Goal: Task Accomplishment & Management: Manage account settings

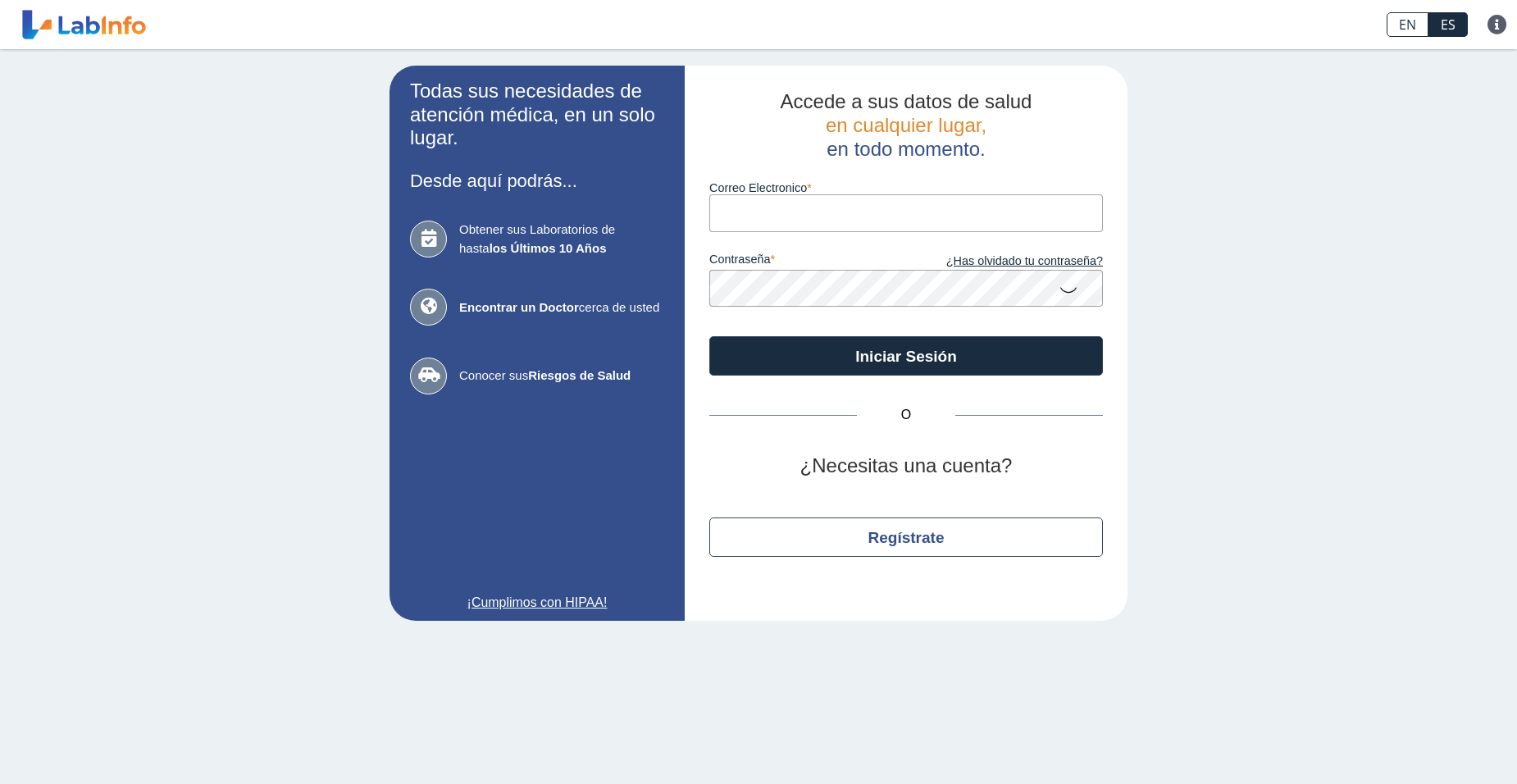
drag, startPoint x: 0, startPoint y: 0, endPoint x: 821, endPoint y: 202, distance: 845.5
click at [821, 202] on input "Correo Electronico" at bounding box center [906, 212] width 394 height 37
type input "[EMAIL_ADDRESS][DOMAIN_NAME]"
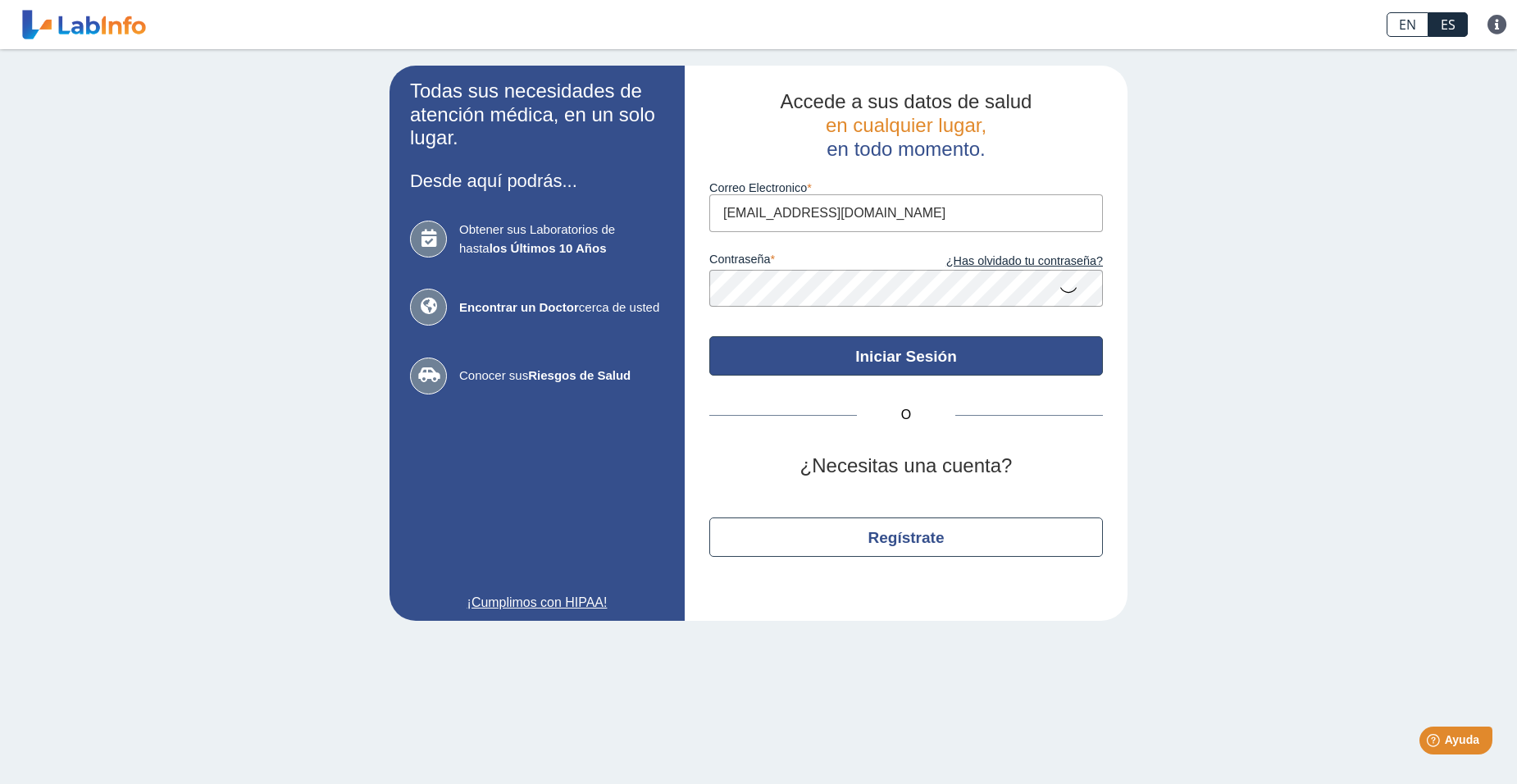
click at [813, 356] on button "Iniciar Sesión" at bounding box center [906, 355] width 394 height 39
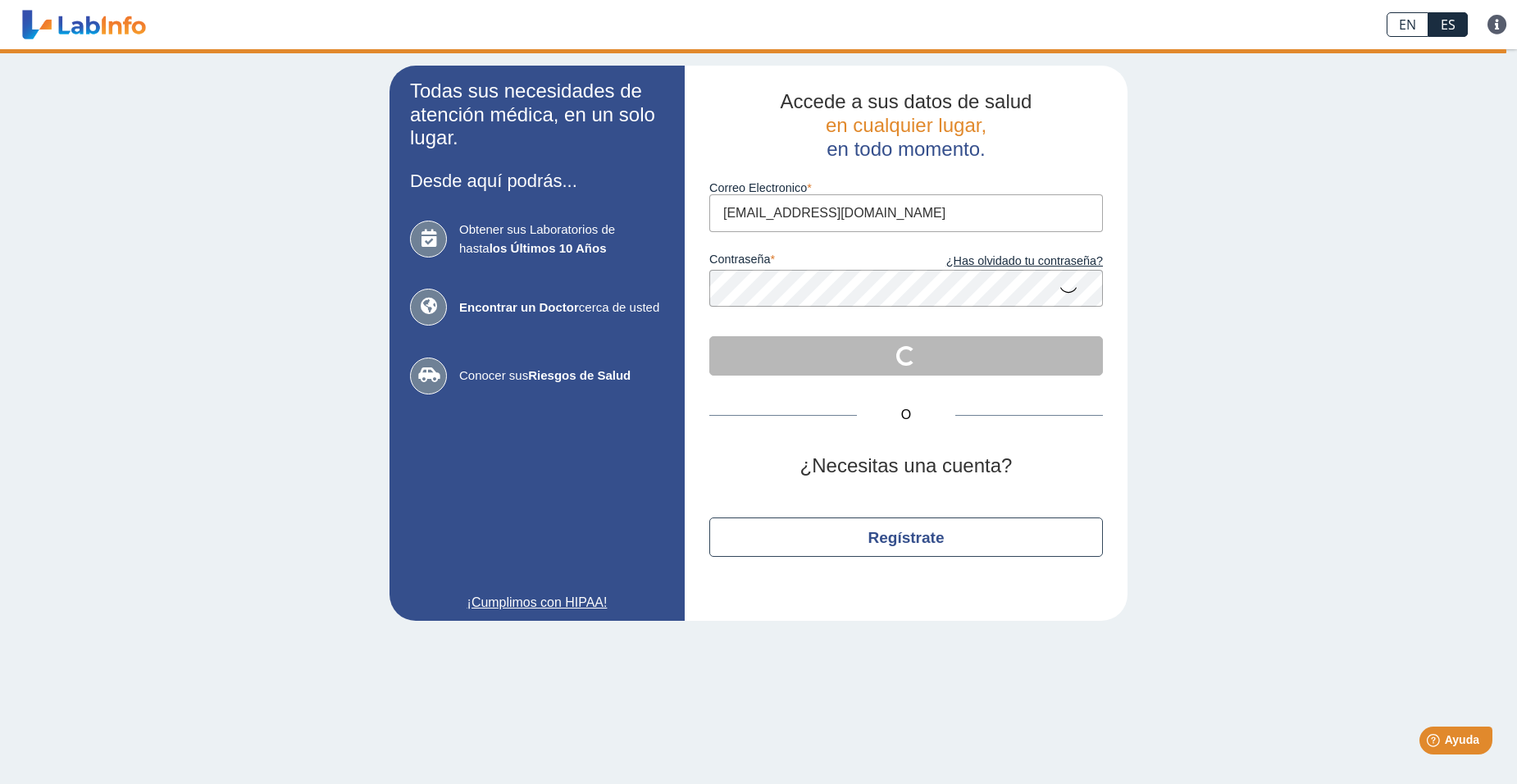
click at [1365, 444] on div "Todas sus necesidades de atención médica, en un solo lugar. Desde aquí podrás..…" at bounding box center [758, 343] width 1517 height 588
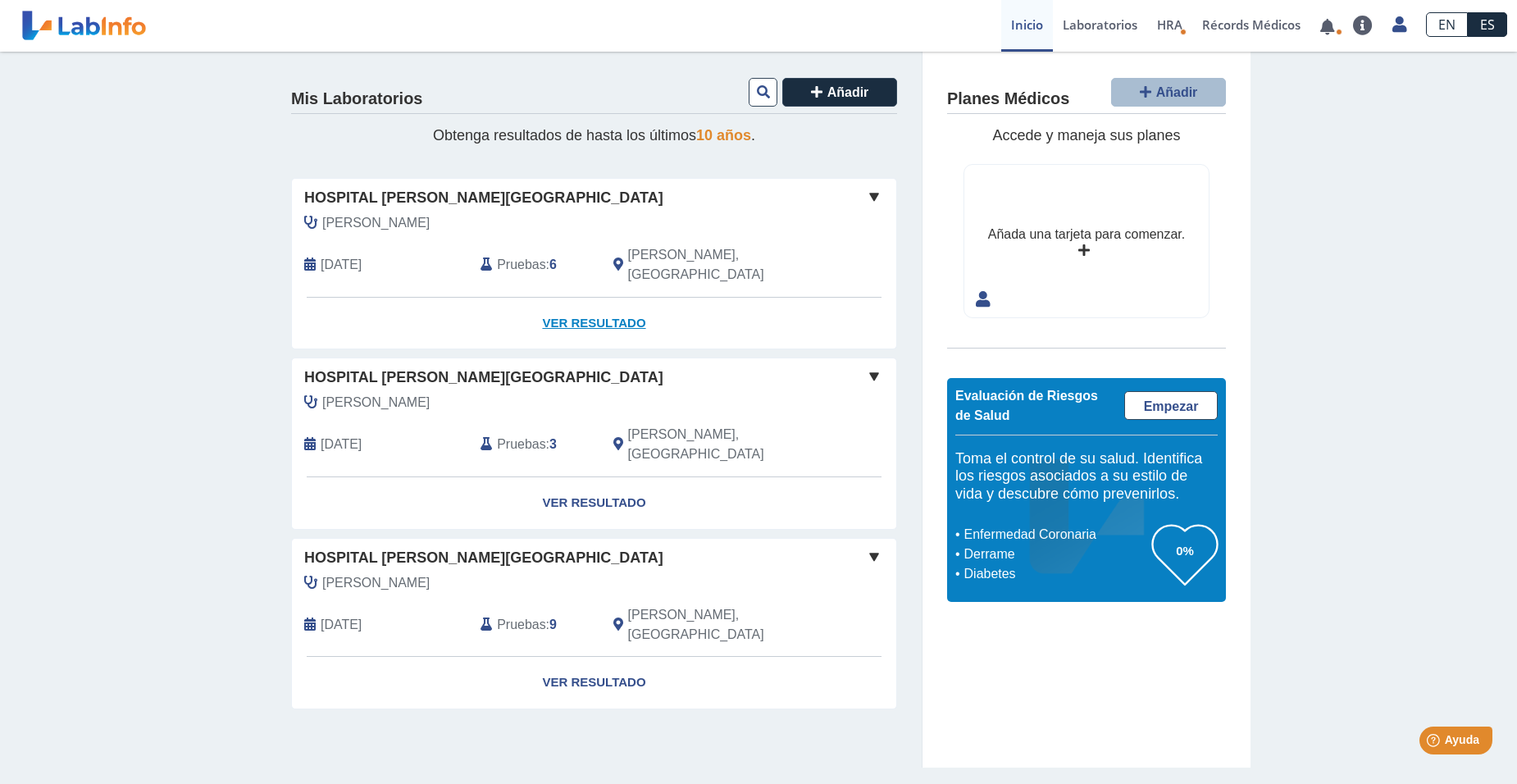
click at [580, 301] on link "Ver Resultado" at bounding box center [593, 323] width 604 height 52
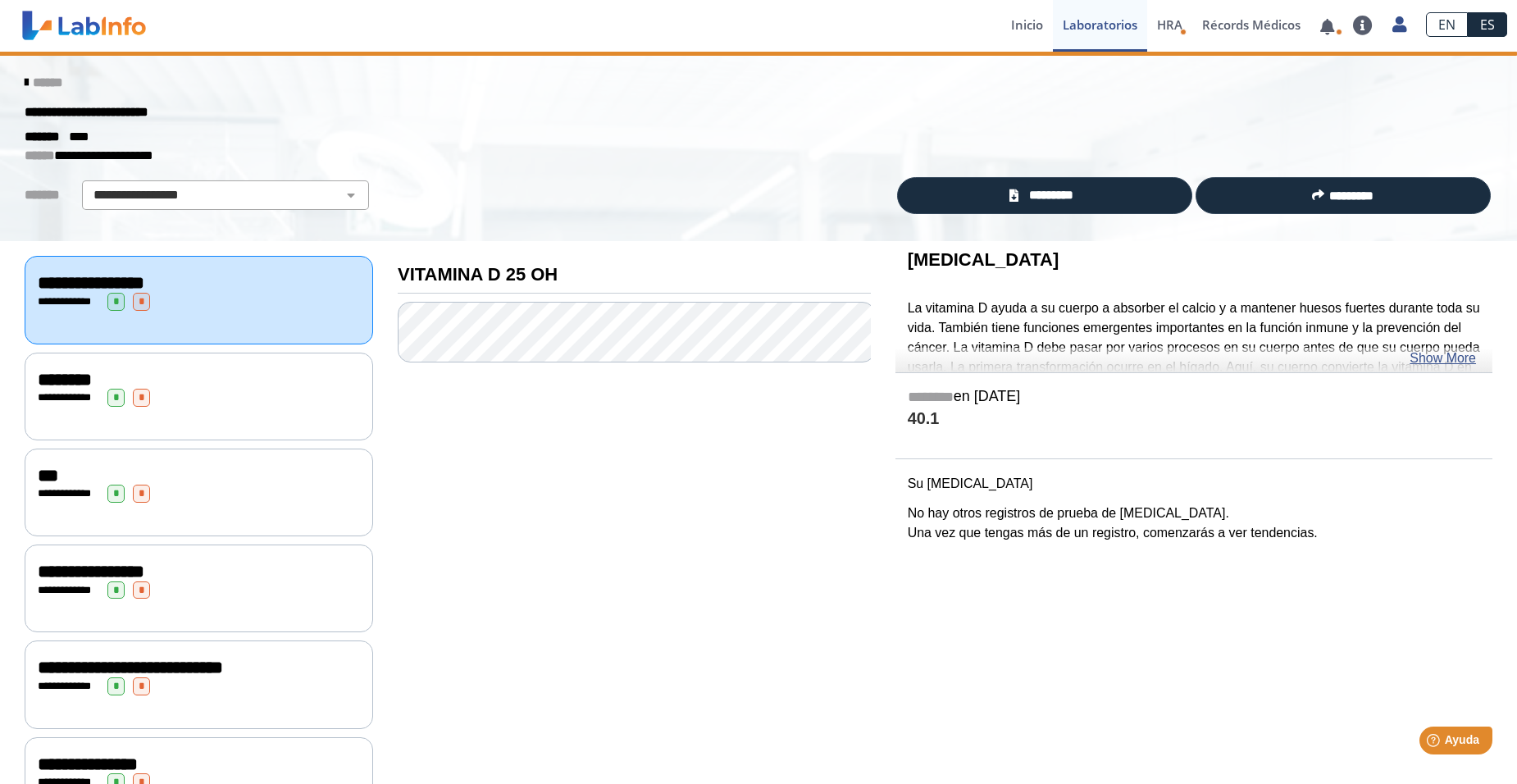
scroll to position [65, 0]
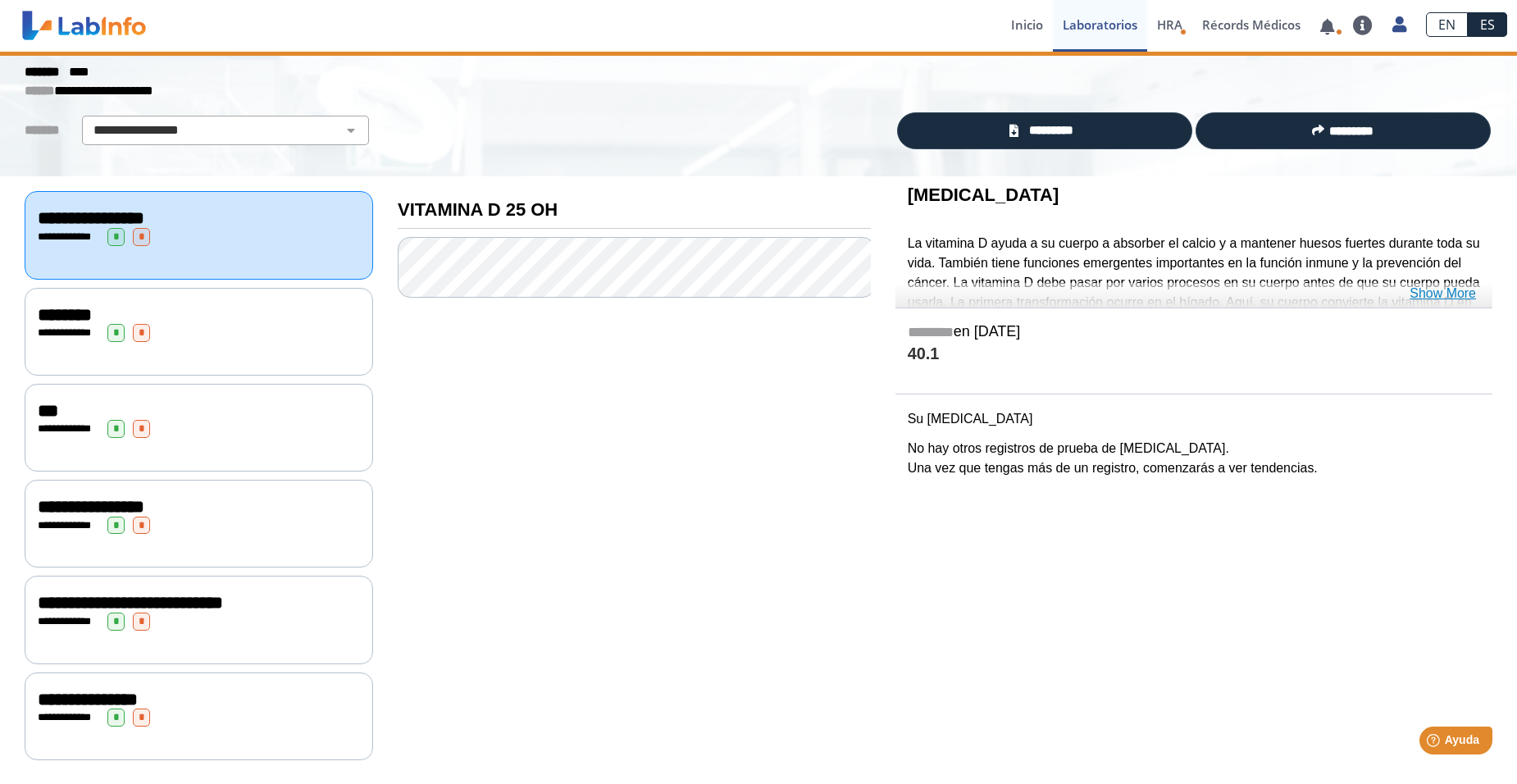
click at [1439, 288] on link "Show More" at bounding box center [1443, 293] width 66 height 20
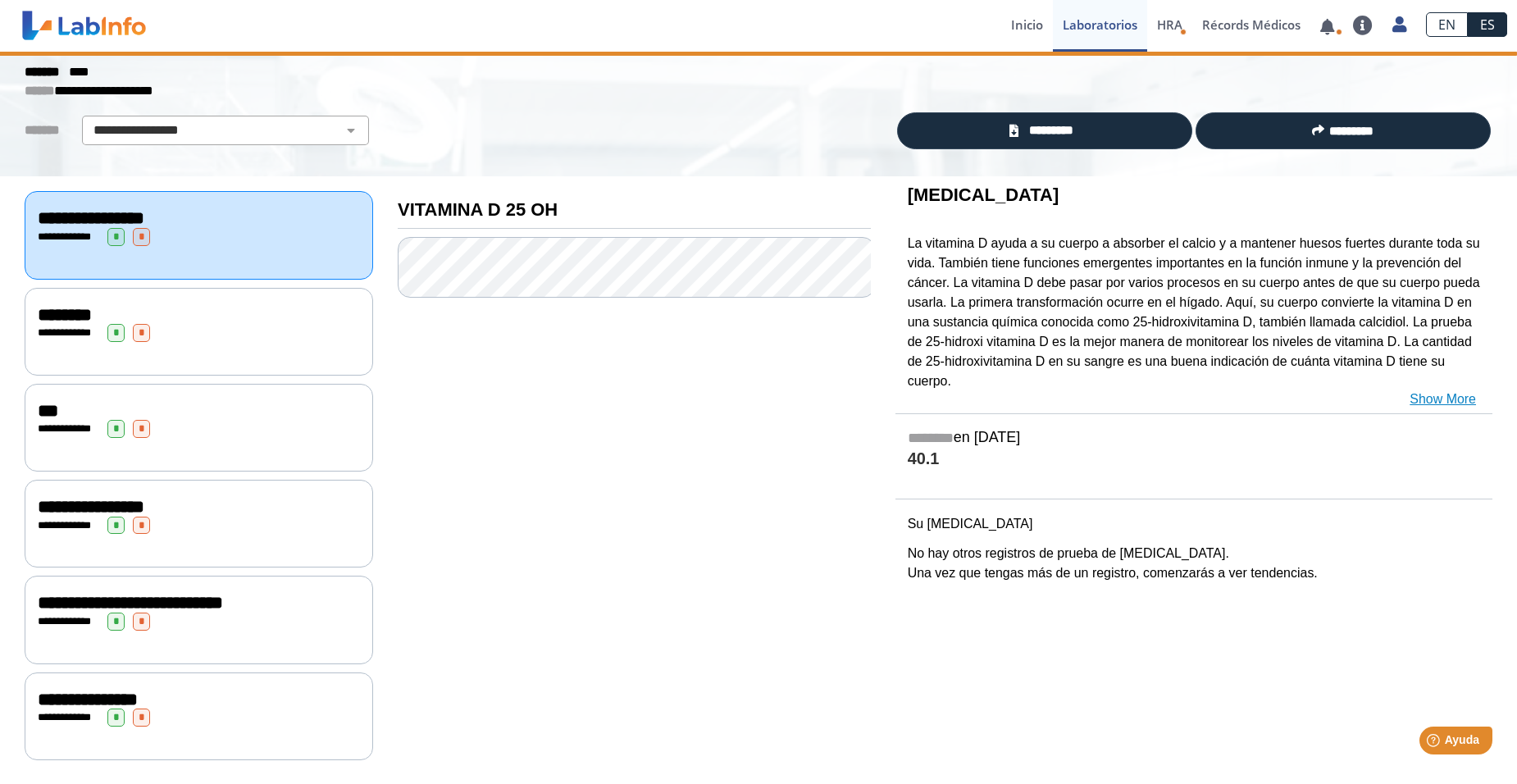
click at [1443, 389] on link "Show More" at bounding box center [1443, 399] width 66 height 20
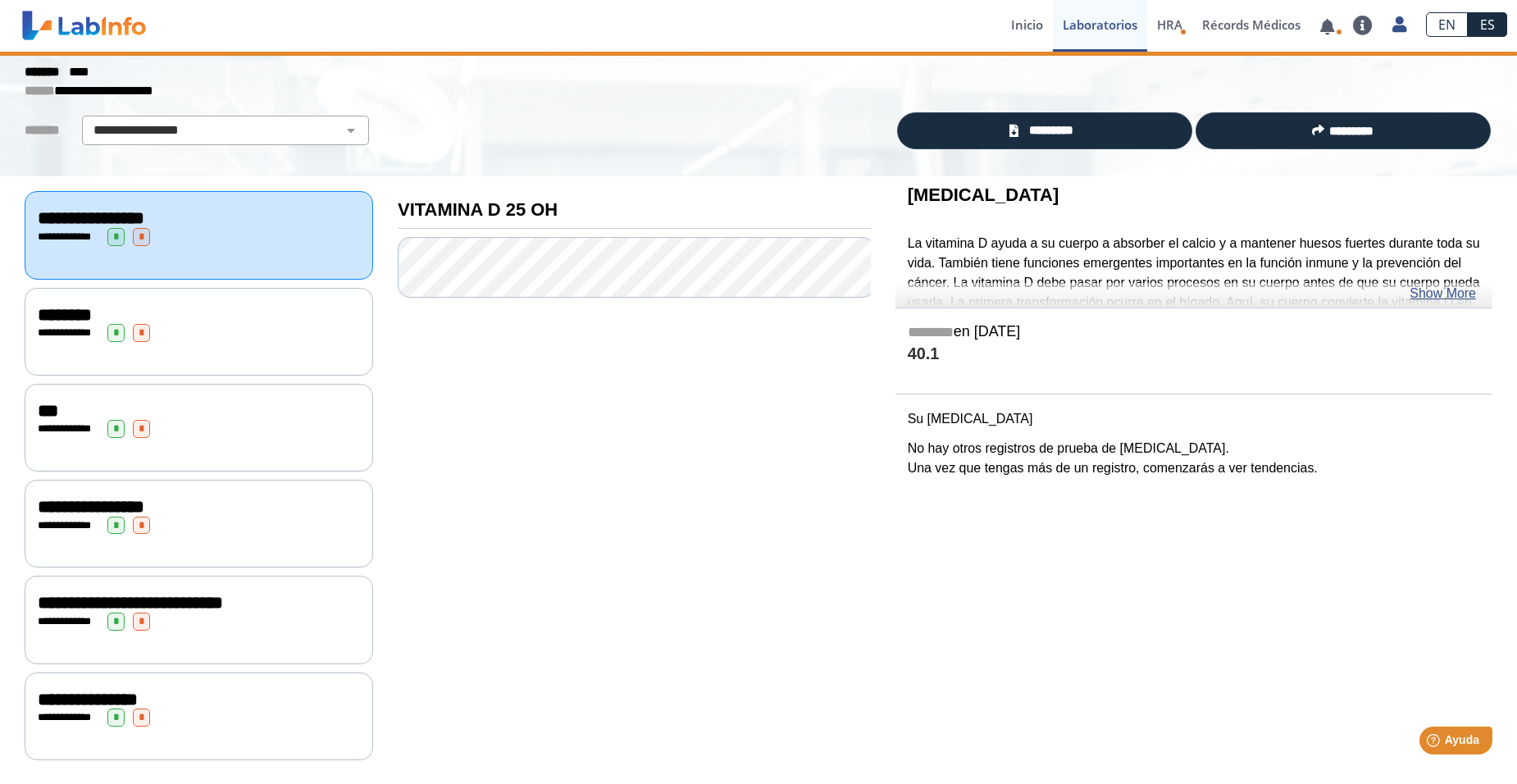
scroll to position [0, 0]
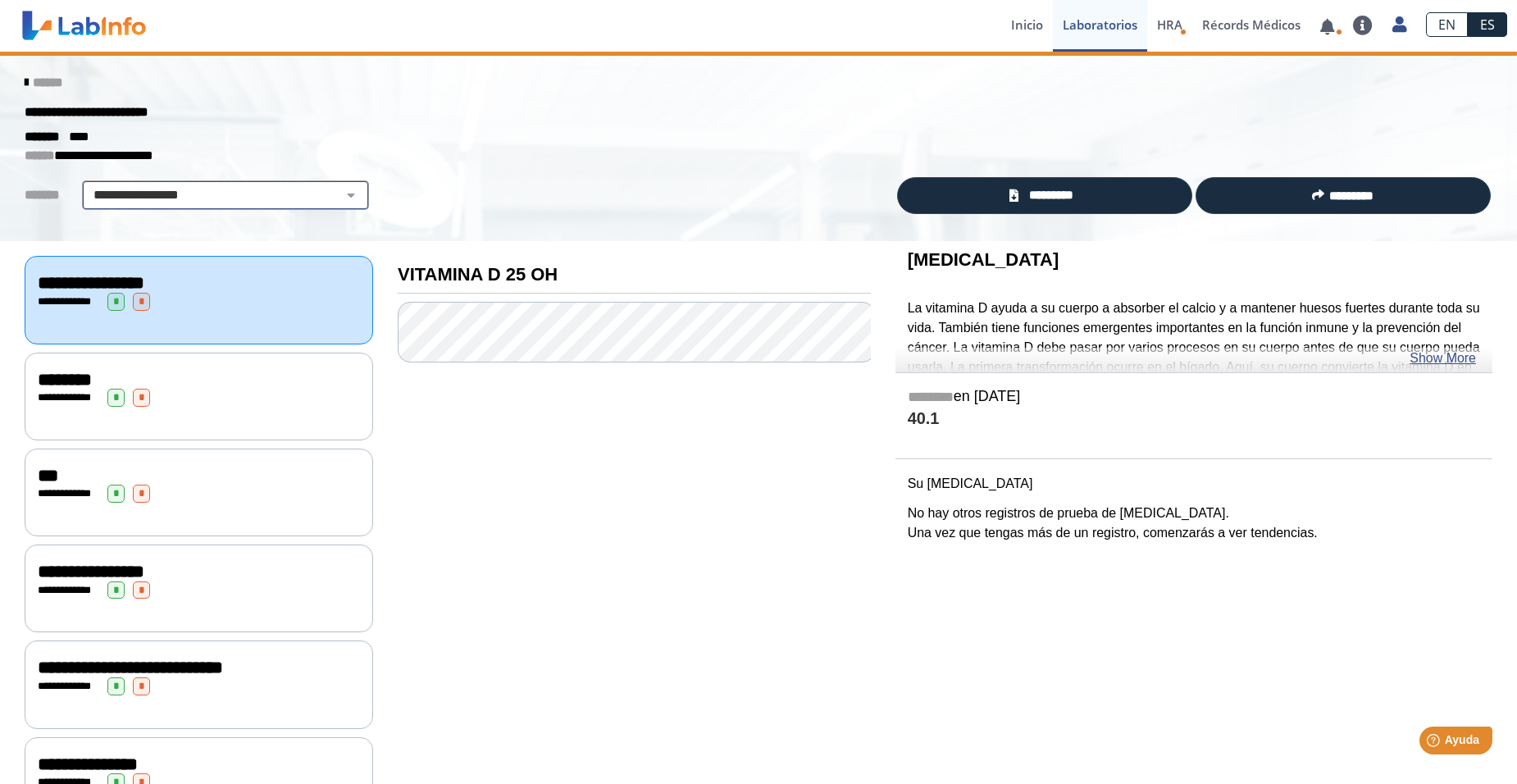
click at [219, 205] on select "**********" at bounding box center [225, 194] width 277 height 20
click at [337, 195] on select "**********" at bounding box center [225, 194] width 277 height 20
click at [1097, 14] on link "Laboratorios" at bounding box center [1099, 26] width 95 height 52
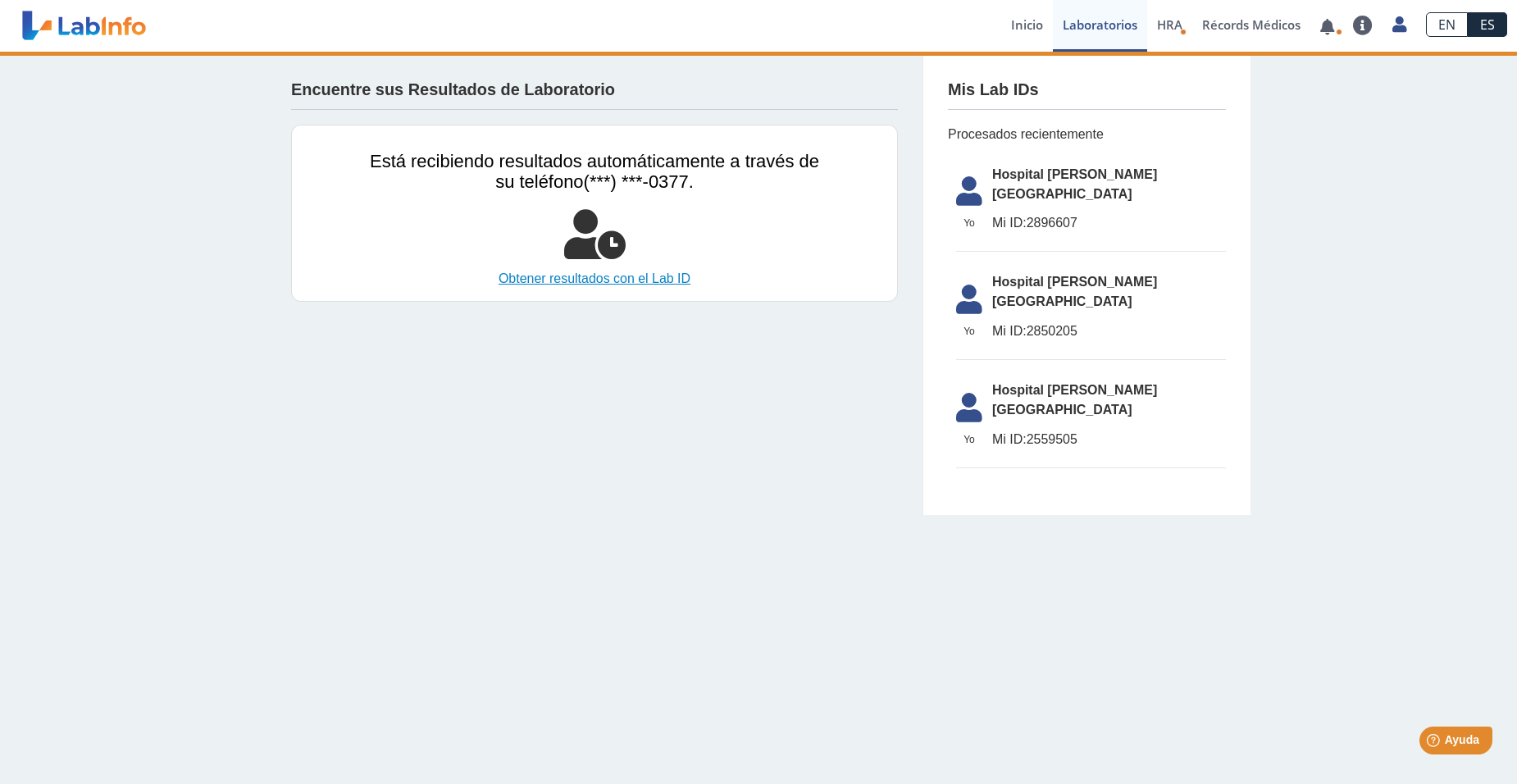
click at [623, 278] on link "Obtener resultados con el Lab ID" at bounding box center [594, 279] width 449 height 20
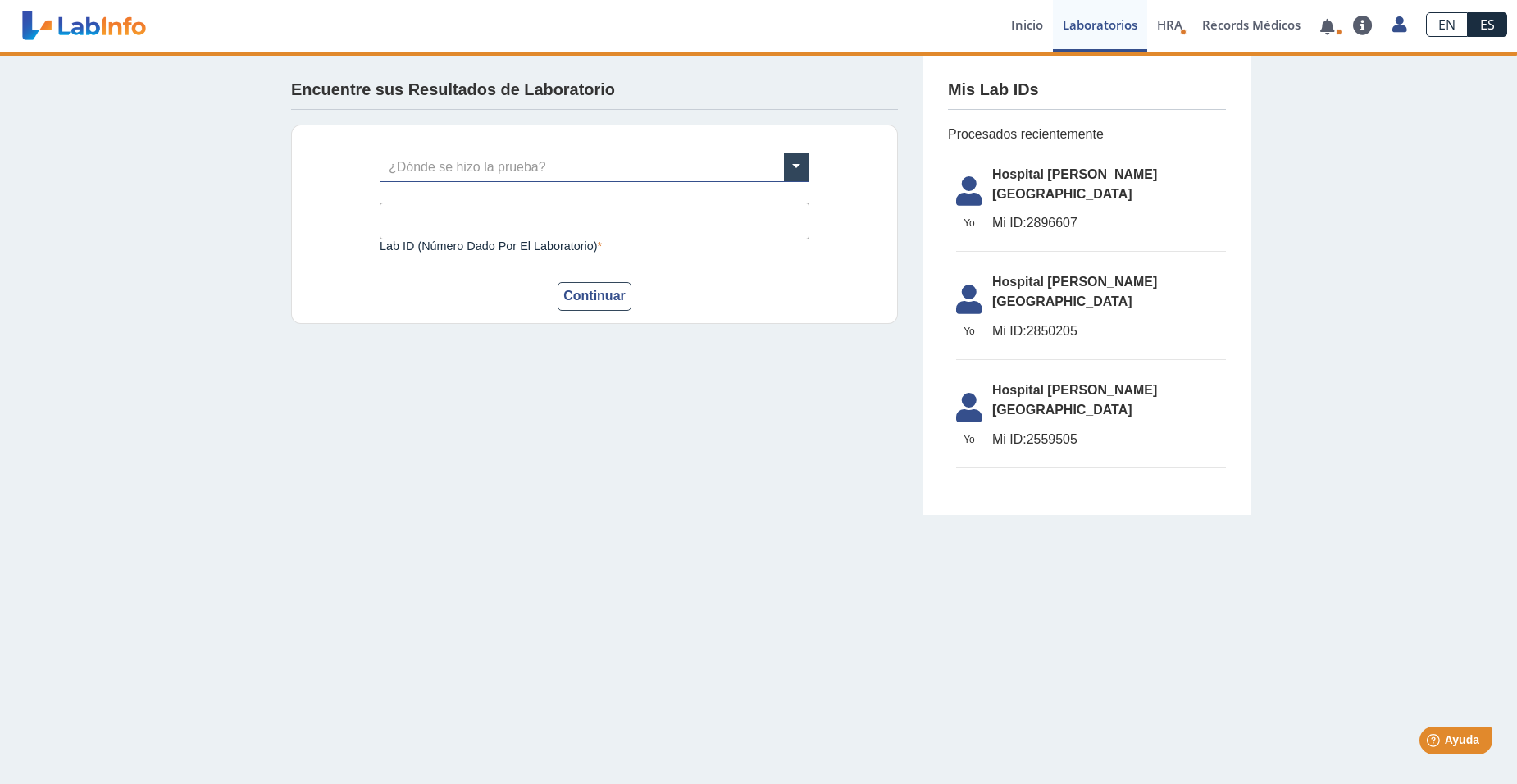
click at [742, 435] on app-lab-results-create "Encuentre sus Resultados de Laboratorio ¿Dónde se hizo la prueba? Lab ID (númer…" at bounding box center [758, 284] width 983 height 464
click at [483, 165] on input "text" at bounding box center [594, 167] width 428 height 28
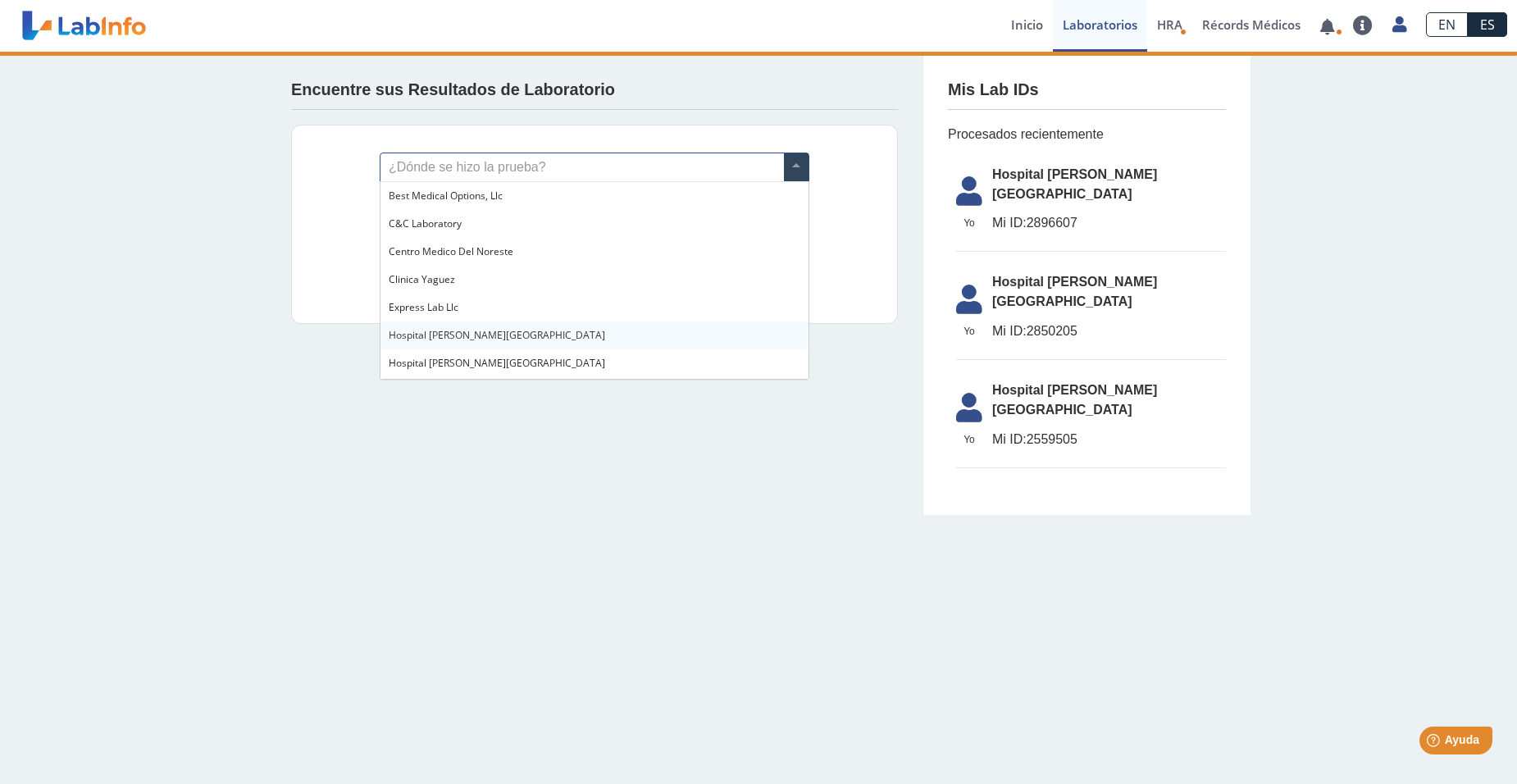
click at [497, 337] on div "Hospital [PERSON_NAME][GEOGRAPHIC_DATA]" at bounding box center [594, 335] width 428 height 28
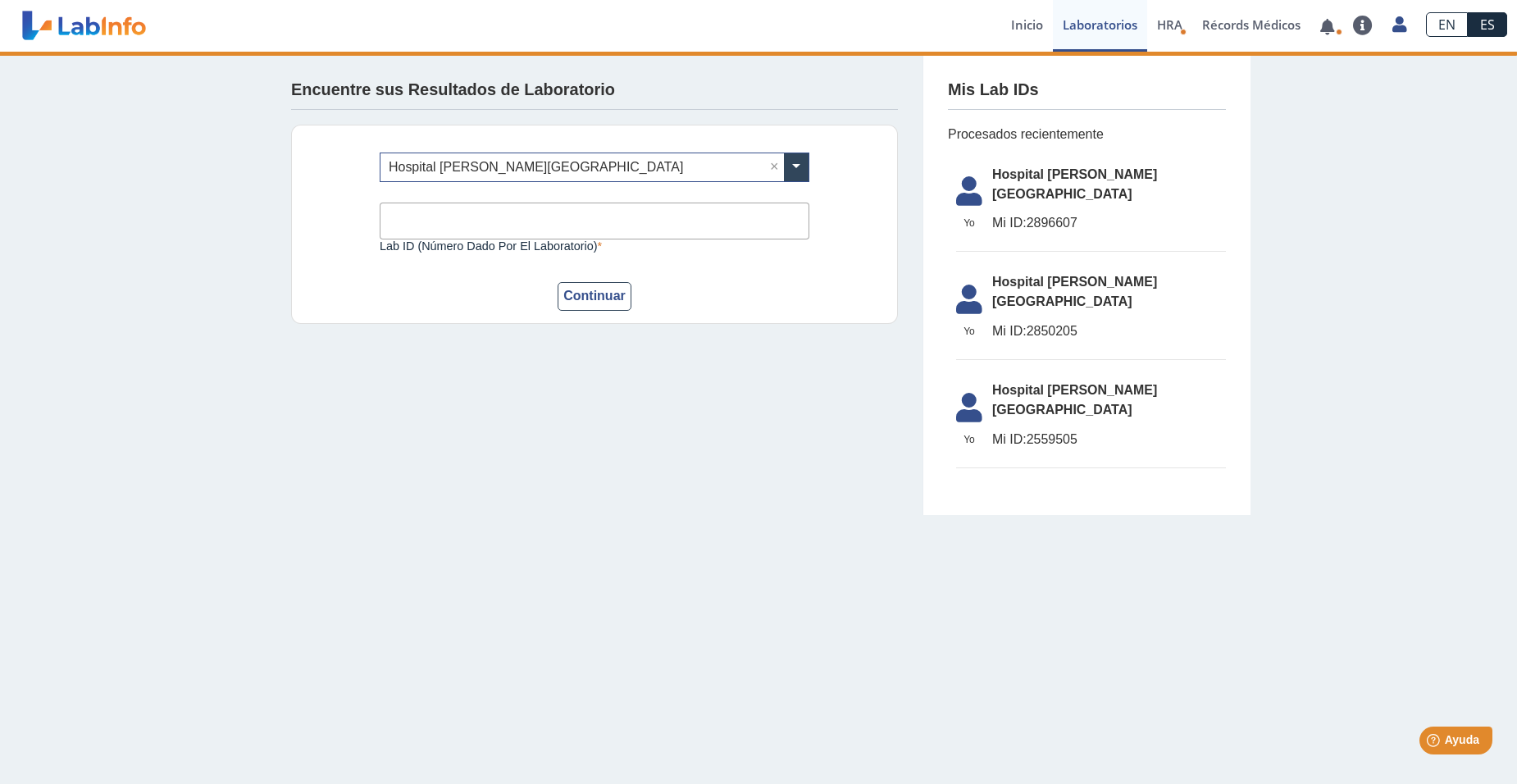
click at [467, 223] on input "Lab ID (número dado por el laboratorio)" at bounding box center [594, 221] width 430 height 37
click at [438, 222] on input "Lab ID (número dado por el laboratorio)" at bounding box center [594, 221] width 430 height 37
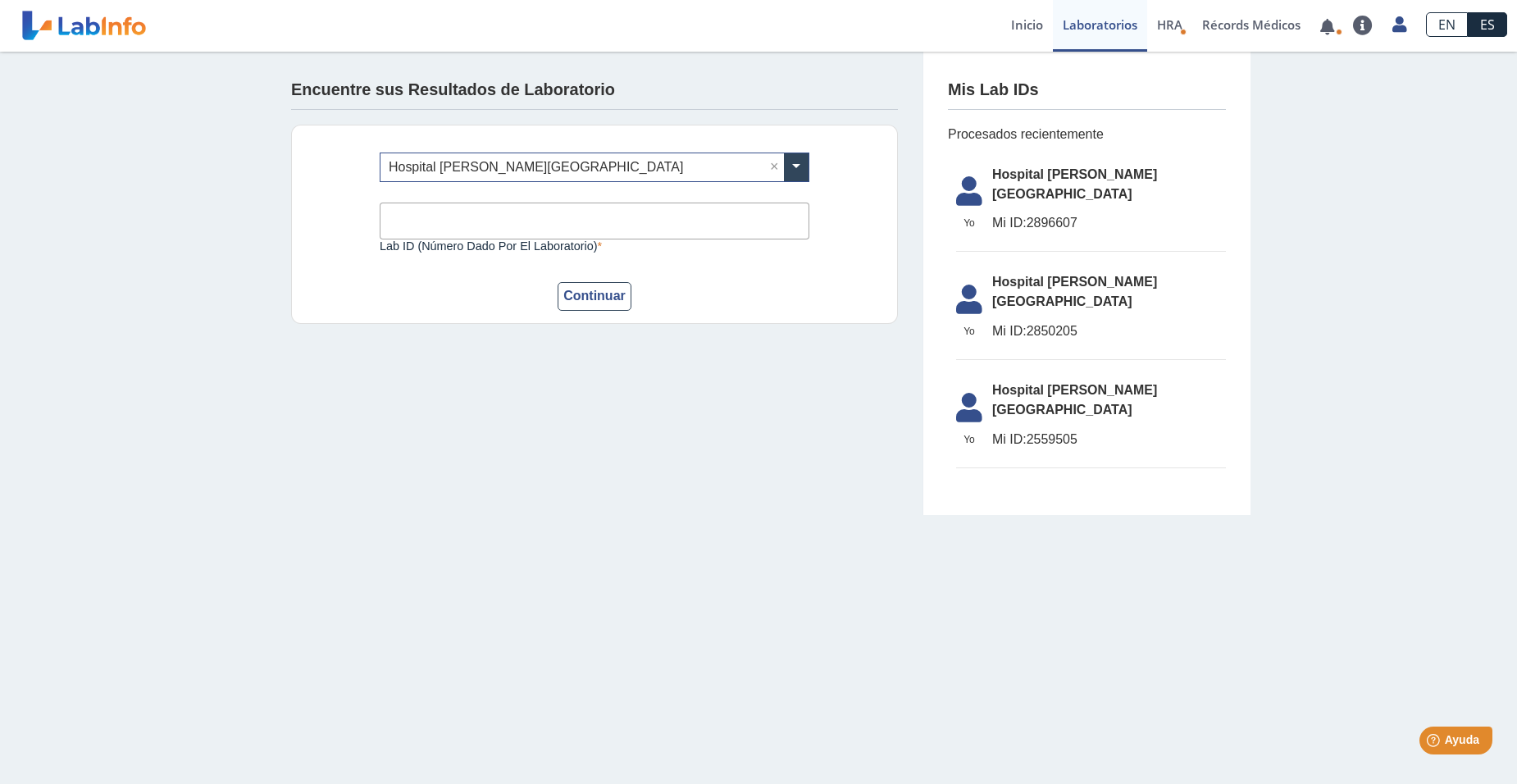
click at [1047, 213] on span "Mi ID: 2896607" at bounding box center [1109, 222] width 234 height 20
click at [529, 235] on input "Lab ID (número dado por el laboratorio)" at bounding box center [594, 221] width 430 height 37
type input "2896607"
click at [575, 295] on button "Continuar" at bounding box center [594, 297] width 74 height 29
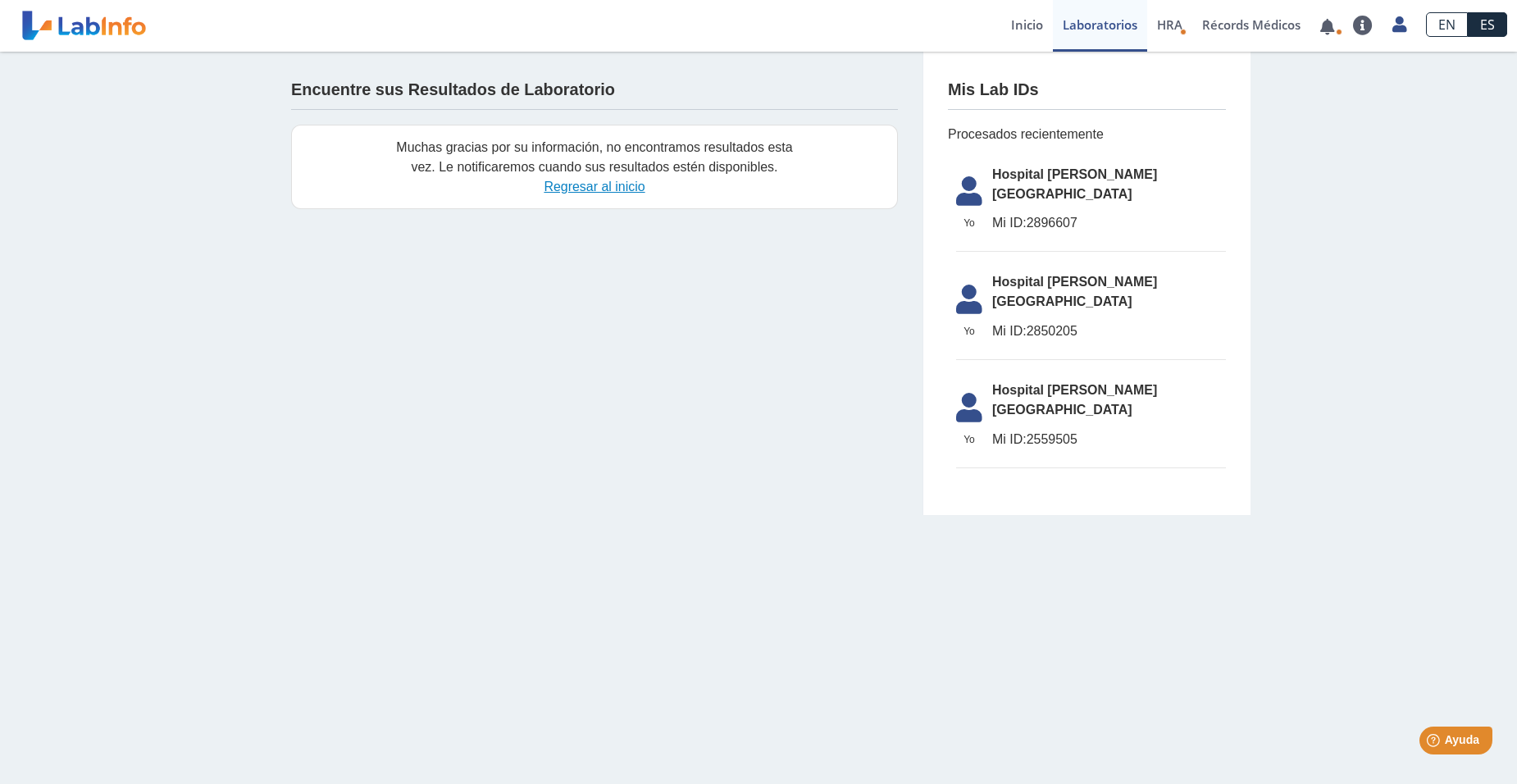
click at [611, 187] on link "Regresar al inicio" at bounding box center [594, 187] width 101 height 14
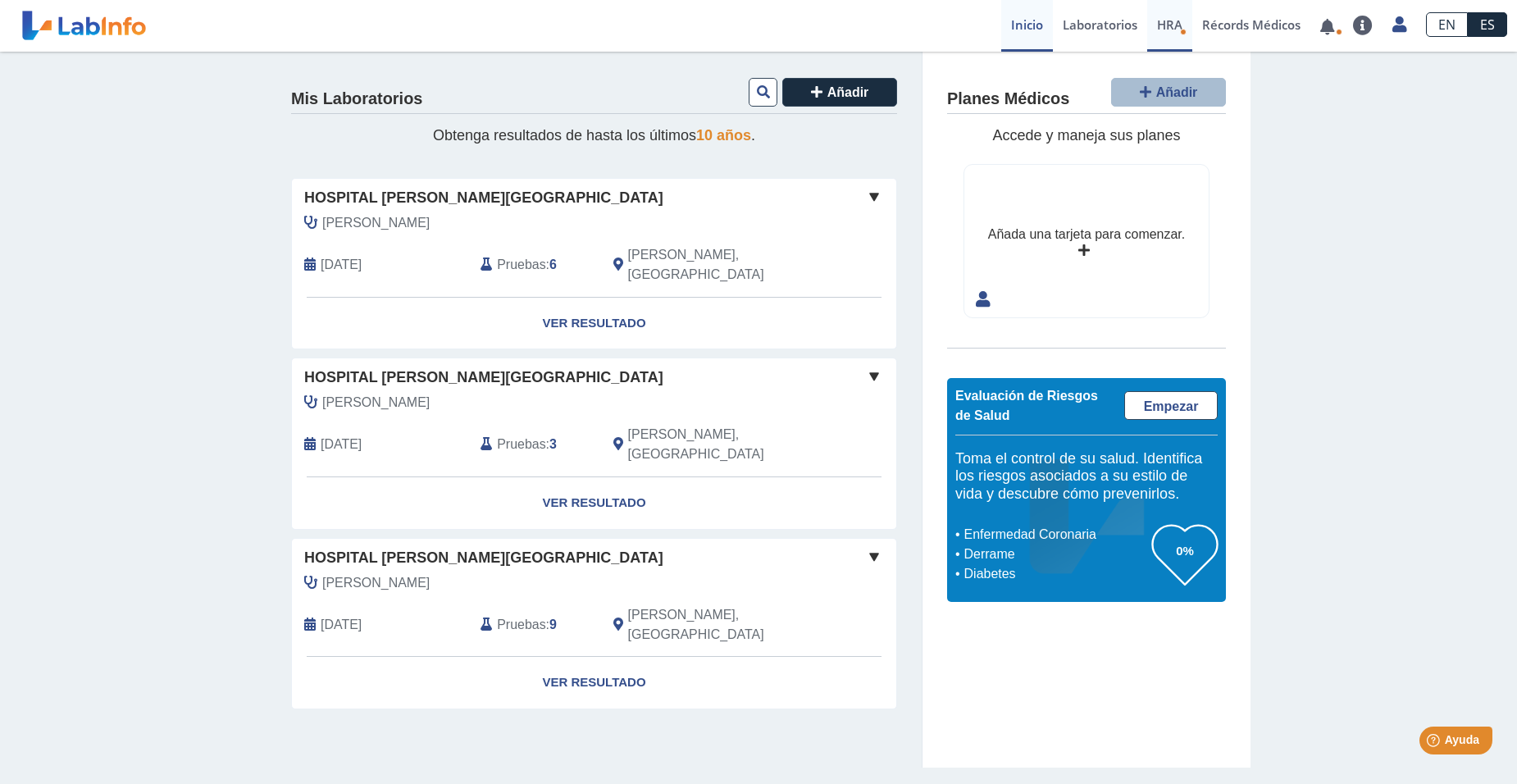
click at [1169, 32] on link "HRA Evaluación de Riesgos de Salud" at bounding box center [1169, 26] width 45 height 52
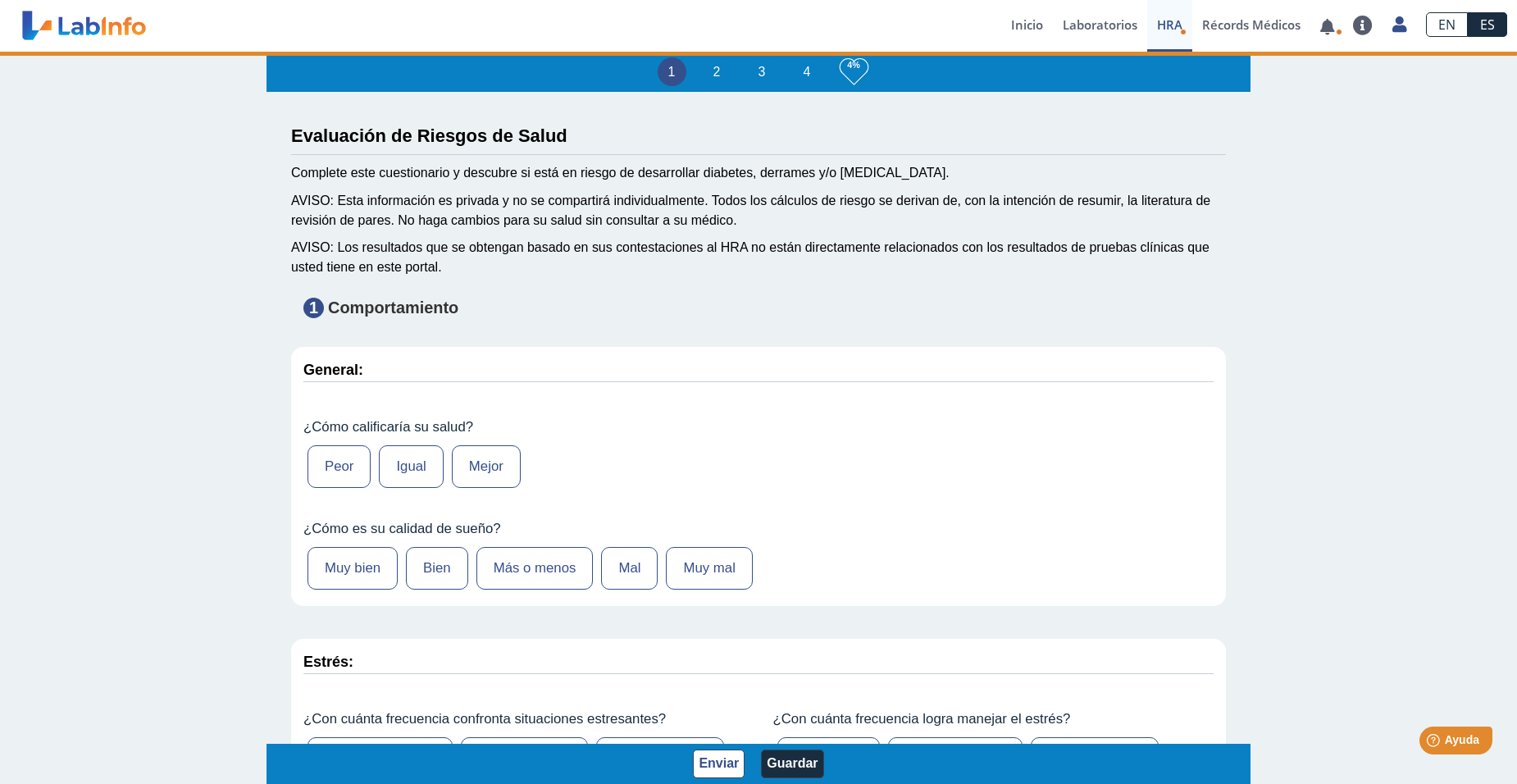
type input "[PERSON_NAME]"
type input "[DATE]"
select select
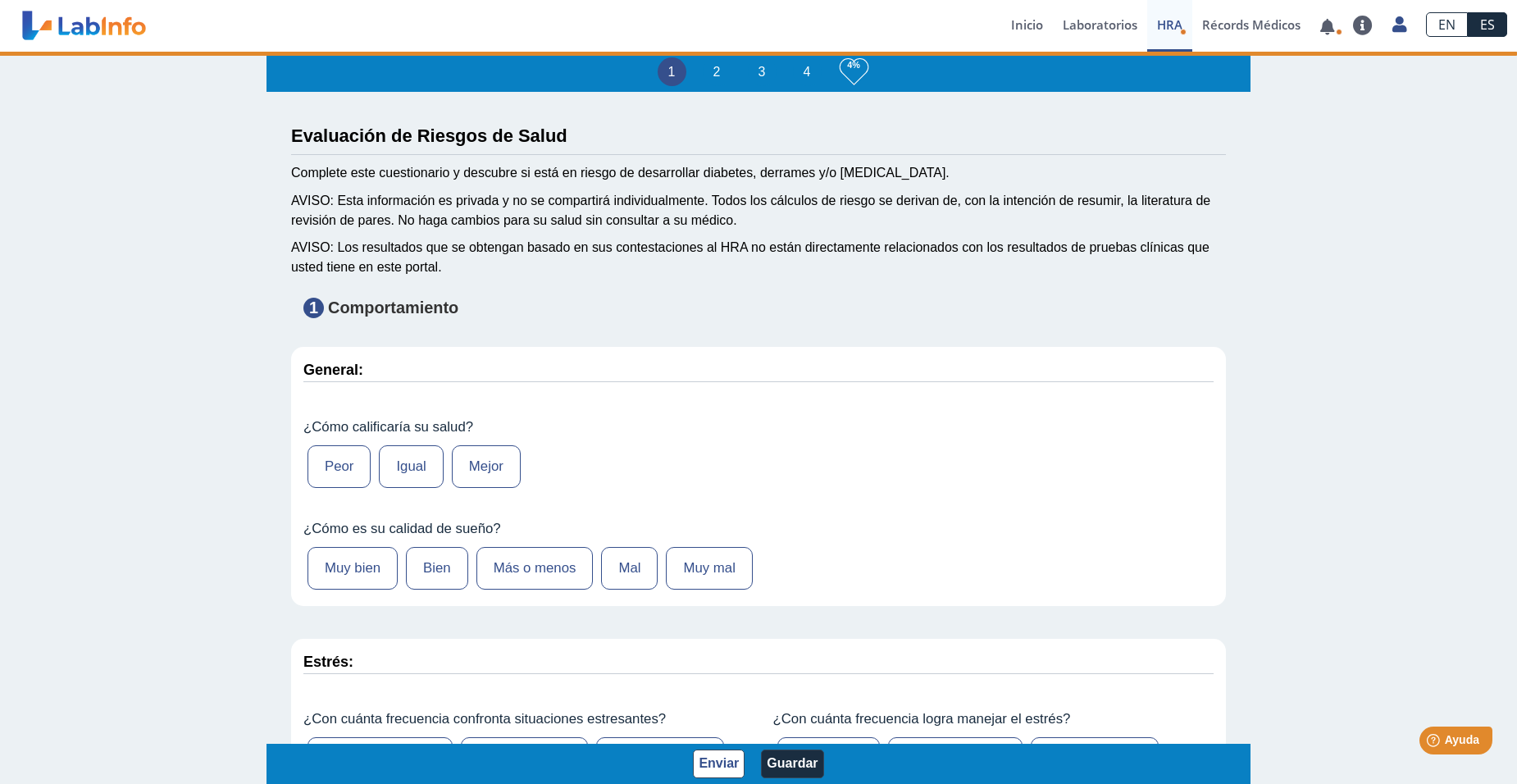
select select
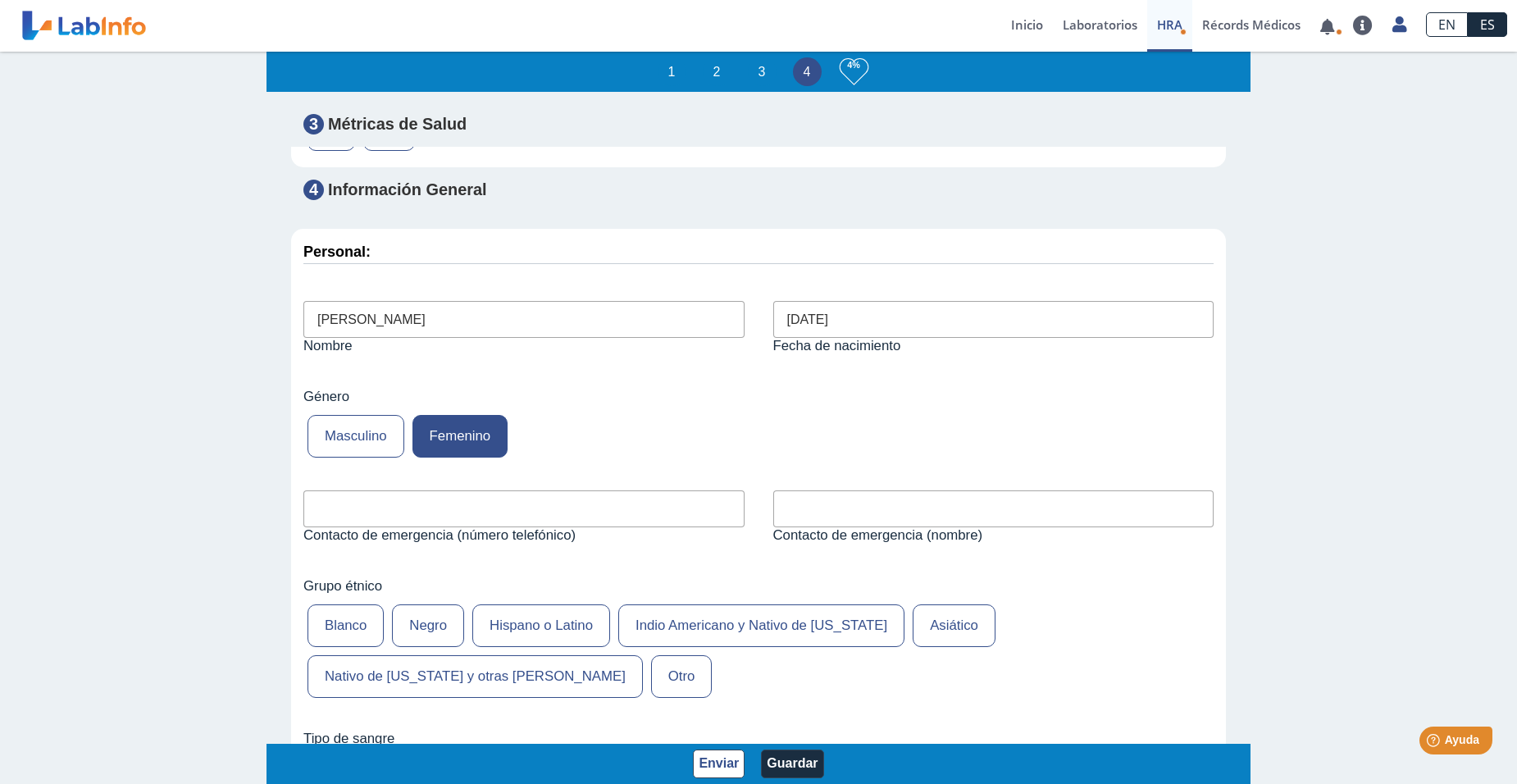
scroll to position [5678, 0]
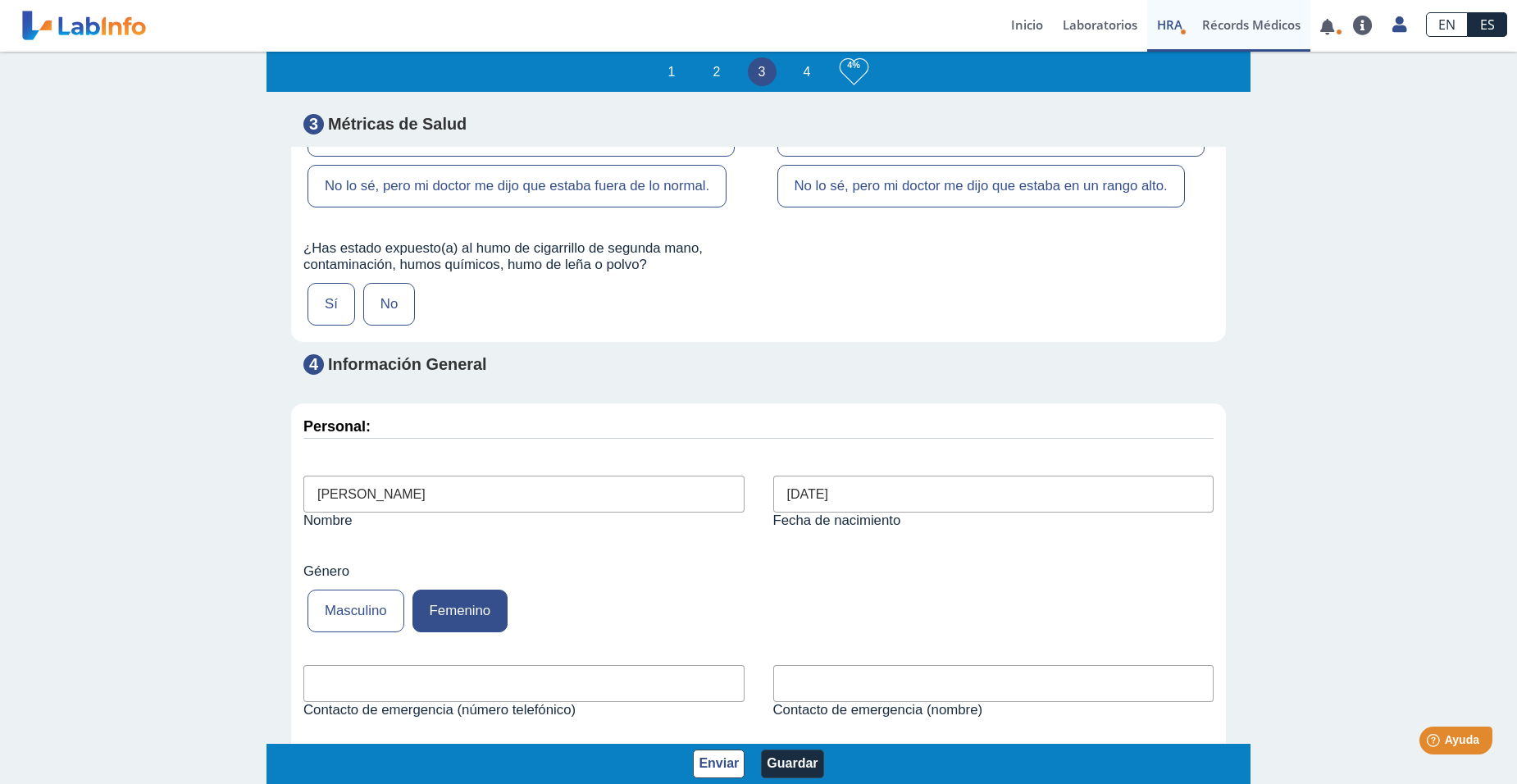
click at [1260, 34] on link "Récords Médicos" at bounding box center [1251, 26] width 118 height 52
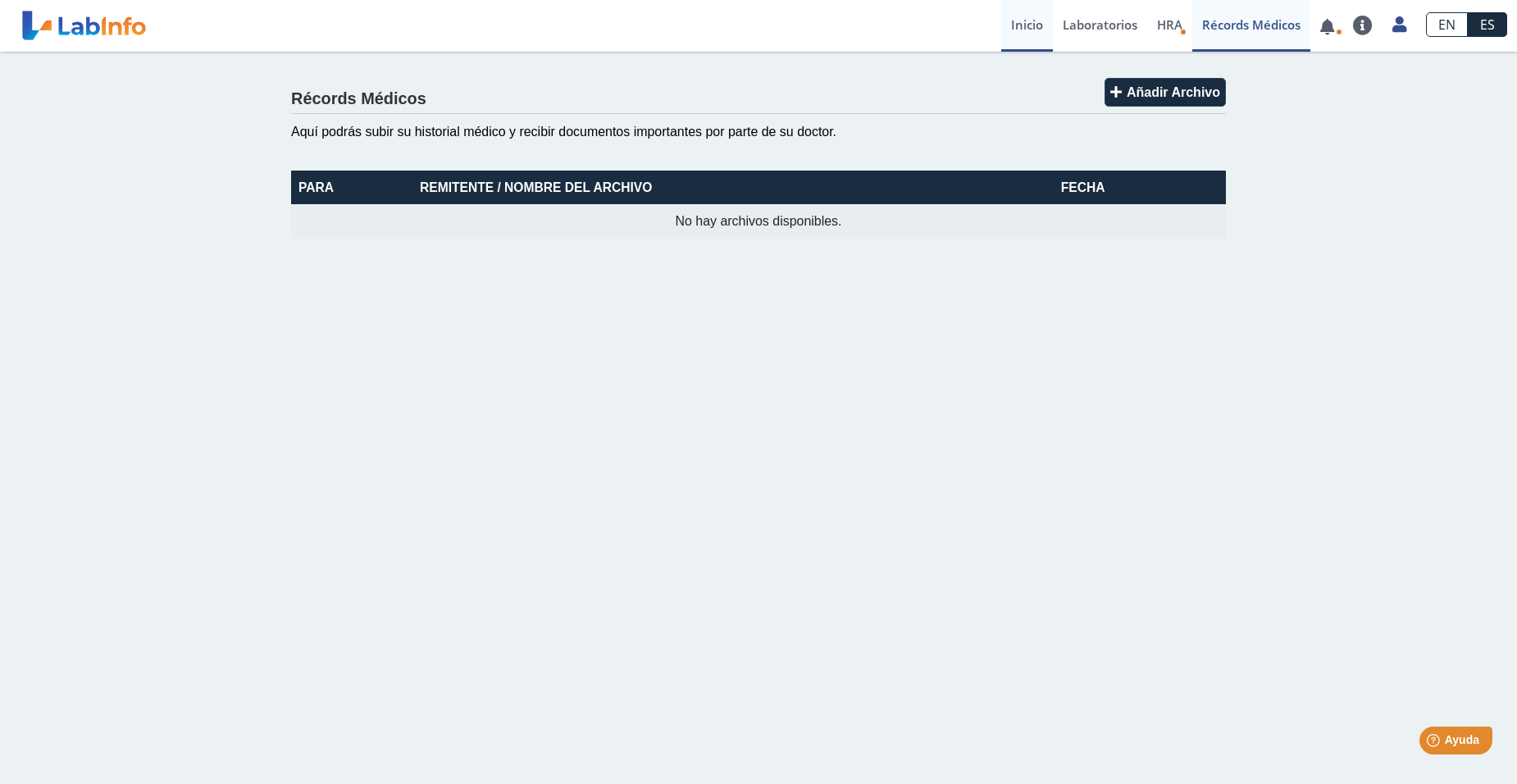
click at [1030, 21] on link "Inicio" at bounding box center [1027, 26] width 52 height 52
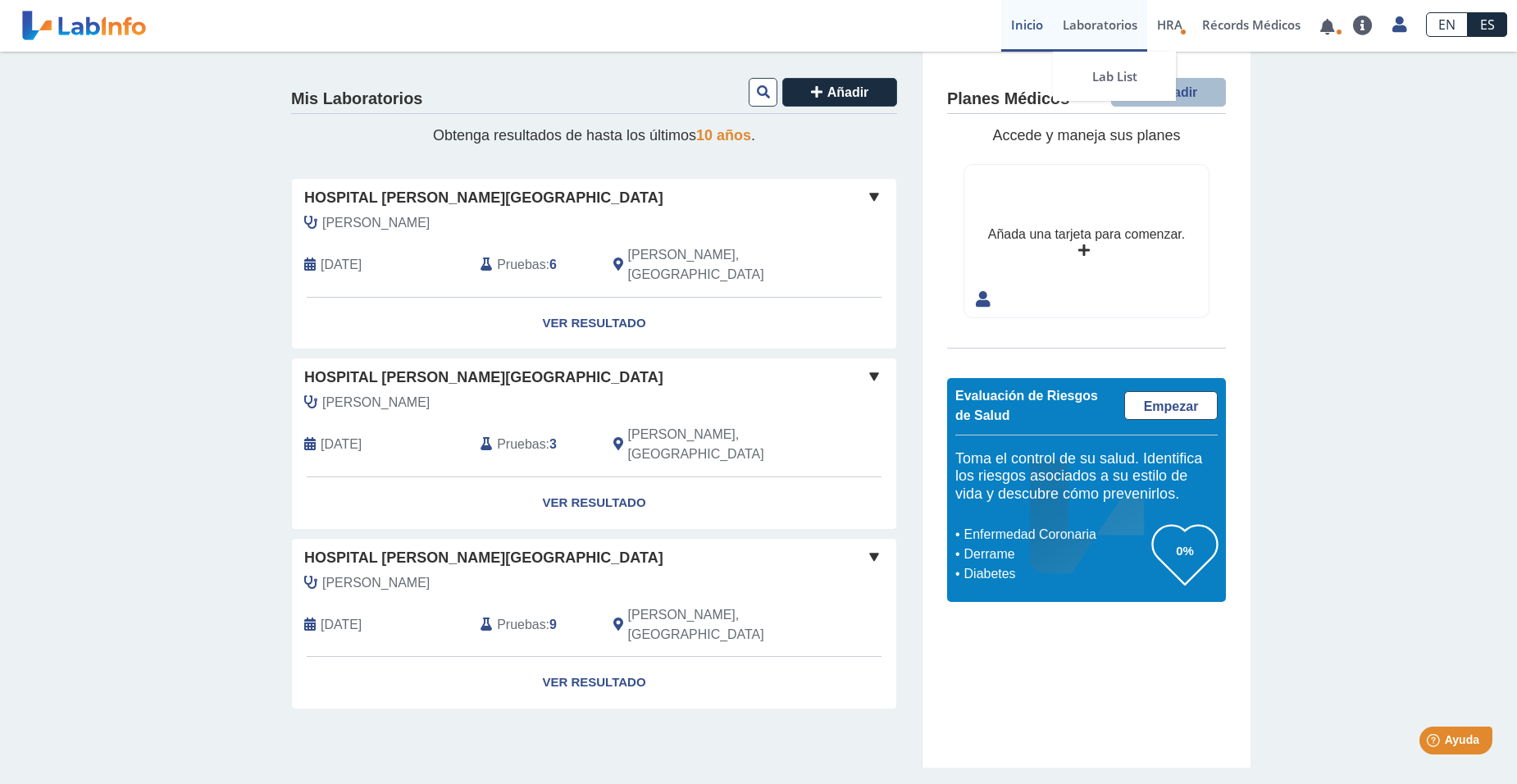
click at [1106, 29] on link "Laboratorios" at bounding box center [1099, 26] width 95 height 52
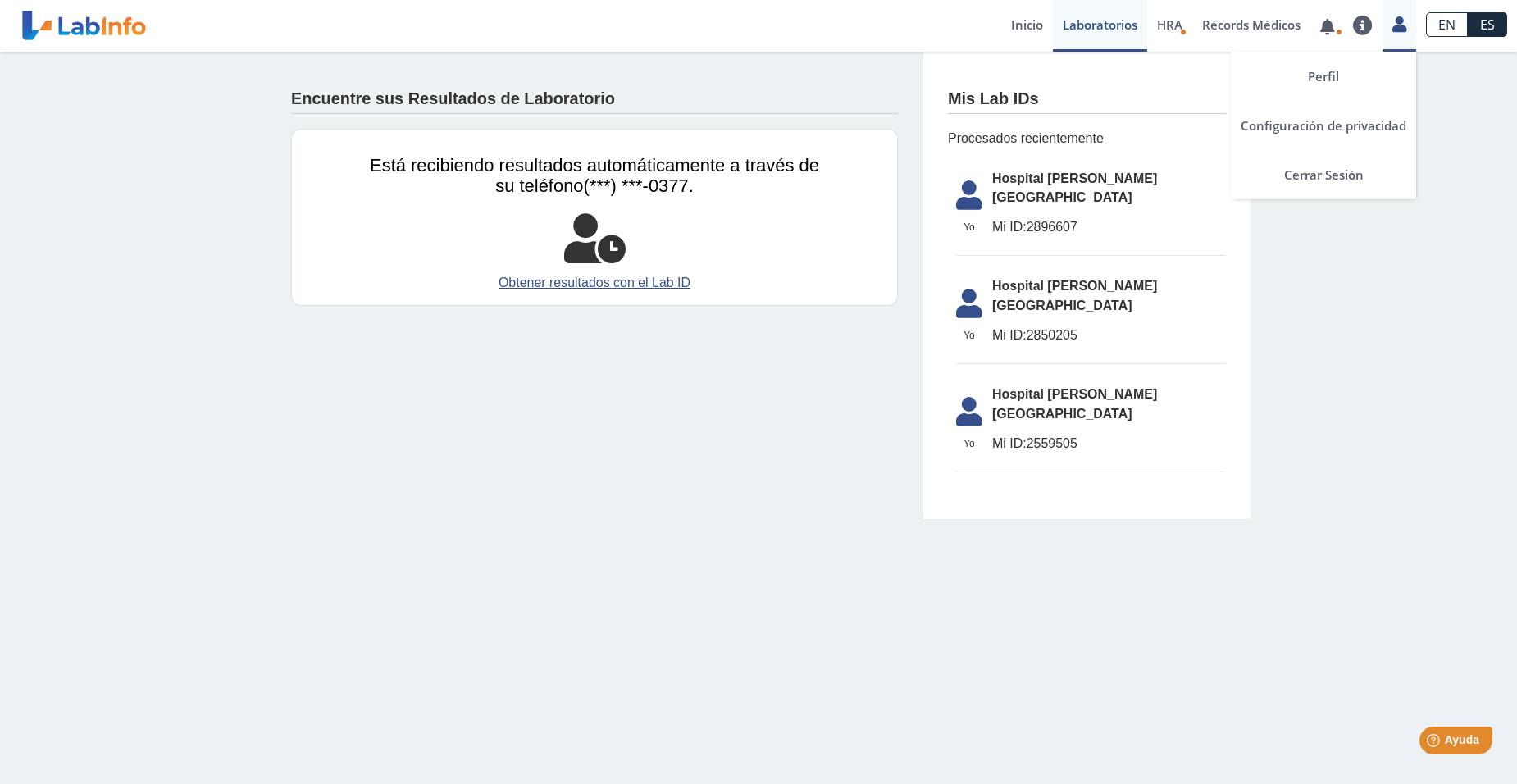
click at [1396, 25] on icon at bounding box center [1399, 24] width 14 height 12
click at [1313, 86] on link "Perfil" at bounding box center [1323, 77] width 185 height 49
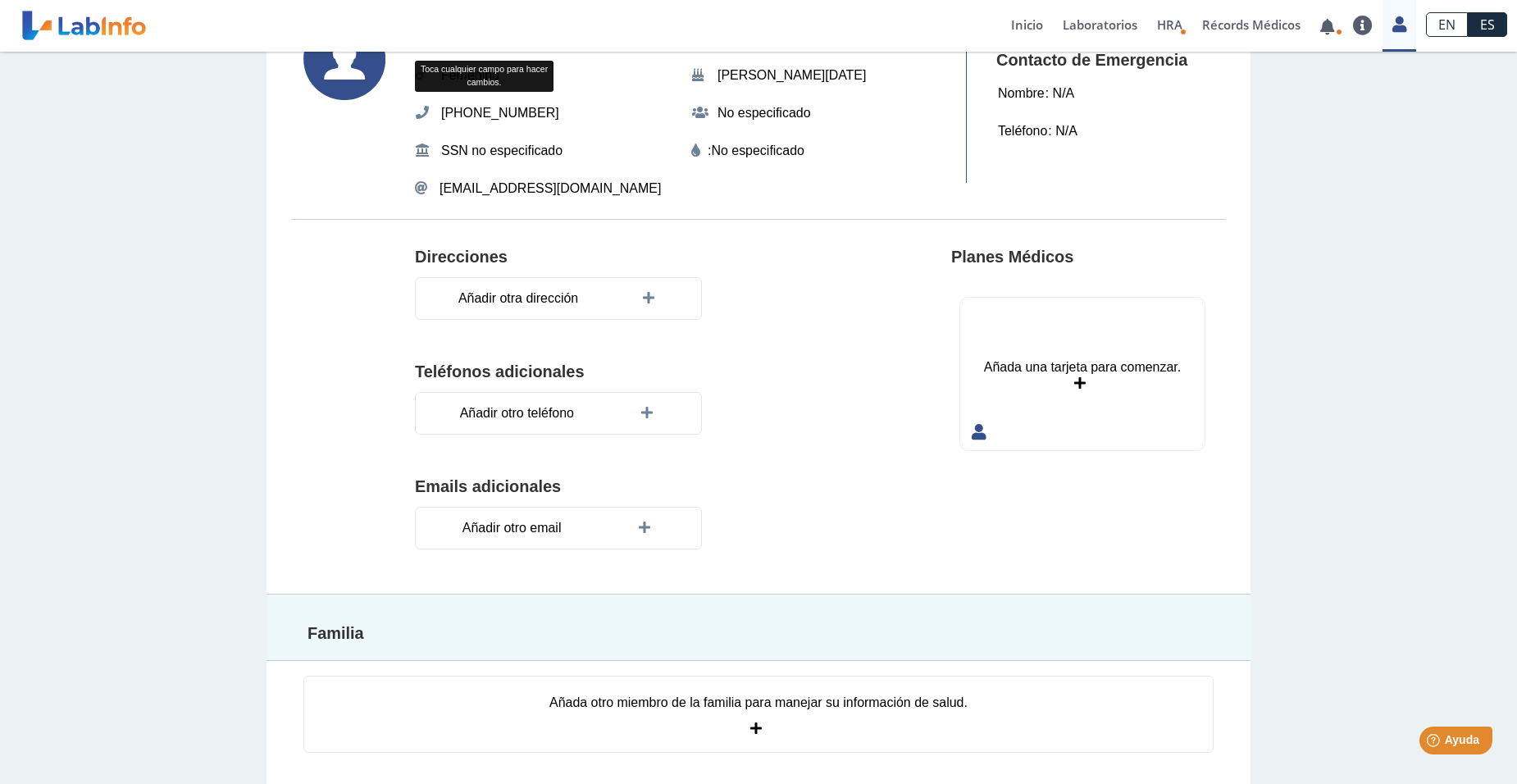
scroll to position [130, 0]
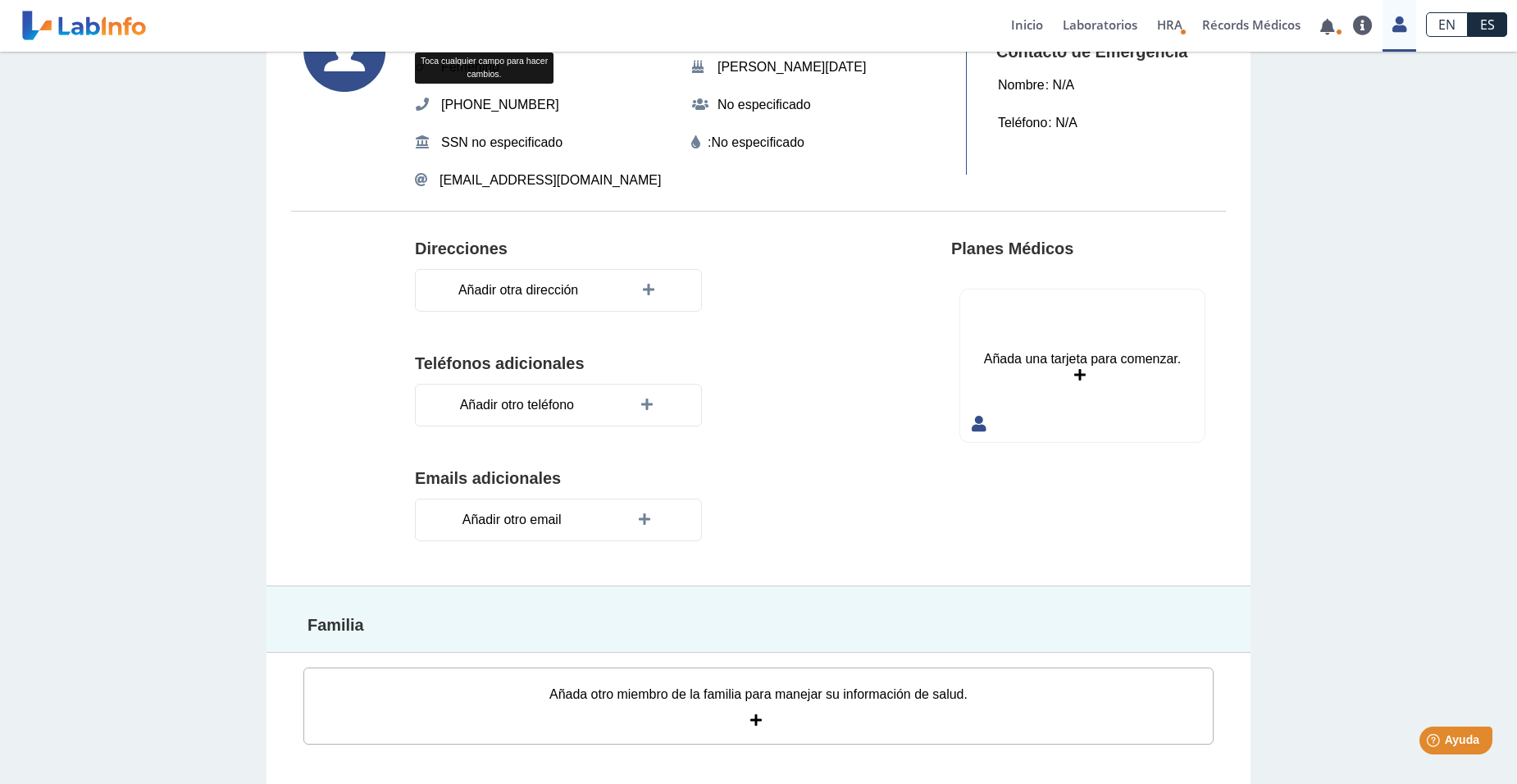
click at [858, 698] on div "Añada otro miembro de la familia para manejar su información de salud." at bounding box center [758, 694] width 418 height 20
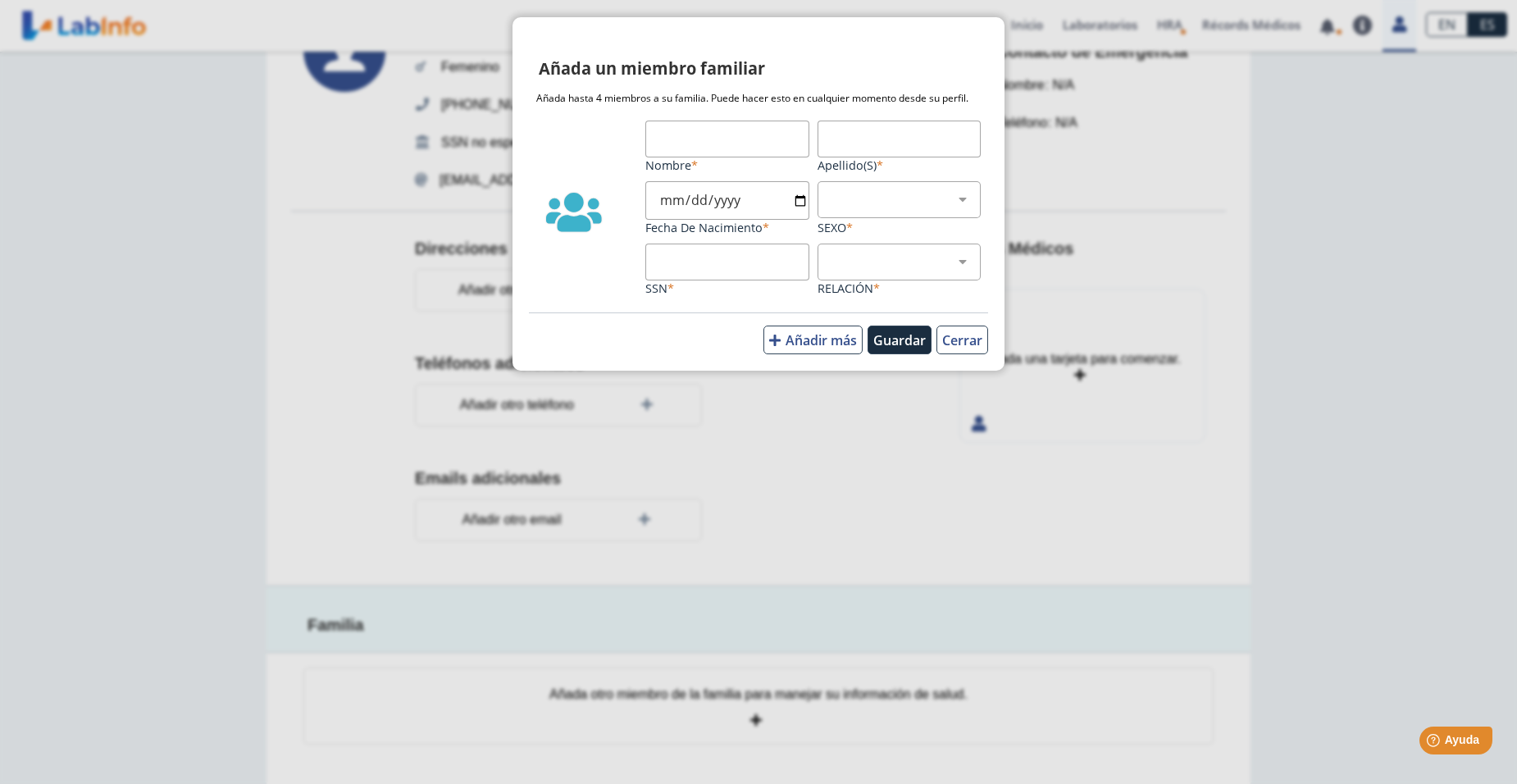
click at [684, 137] on input "Nombre" at bounding box center [727, 138] width 164 height 37
click at [723, 255] on input "SSN" at bounding box center [727, 262] width 164 height 37
type input "9984"
click at [758, 304] on form "Nombre Apellido(s) Fecha de Nacimiento Masculino Femenino Sexo 9984 SSN Hijo Pa…" at bounding box center [812, 212] width 343 height 184
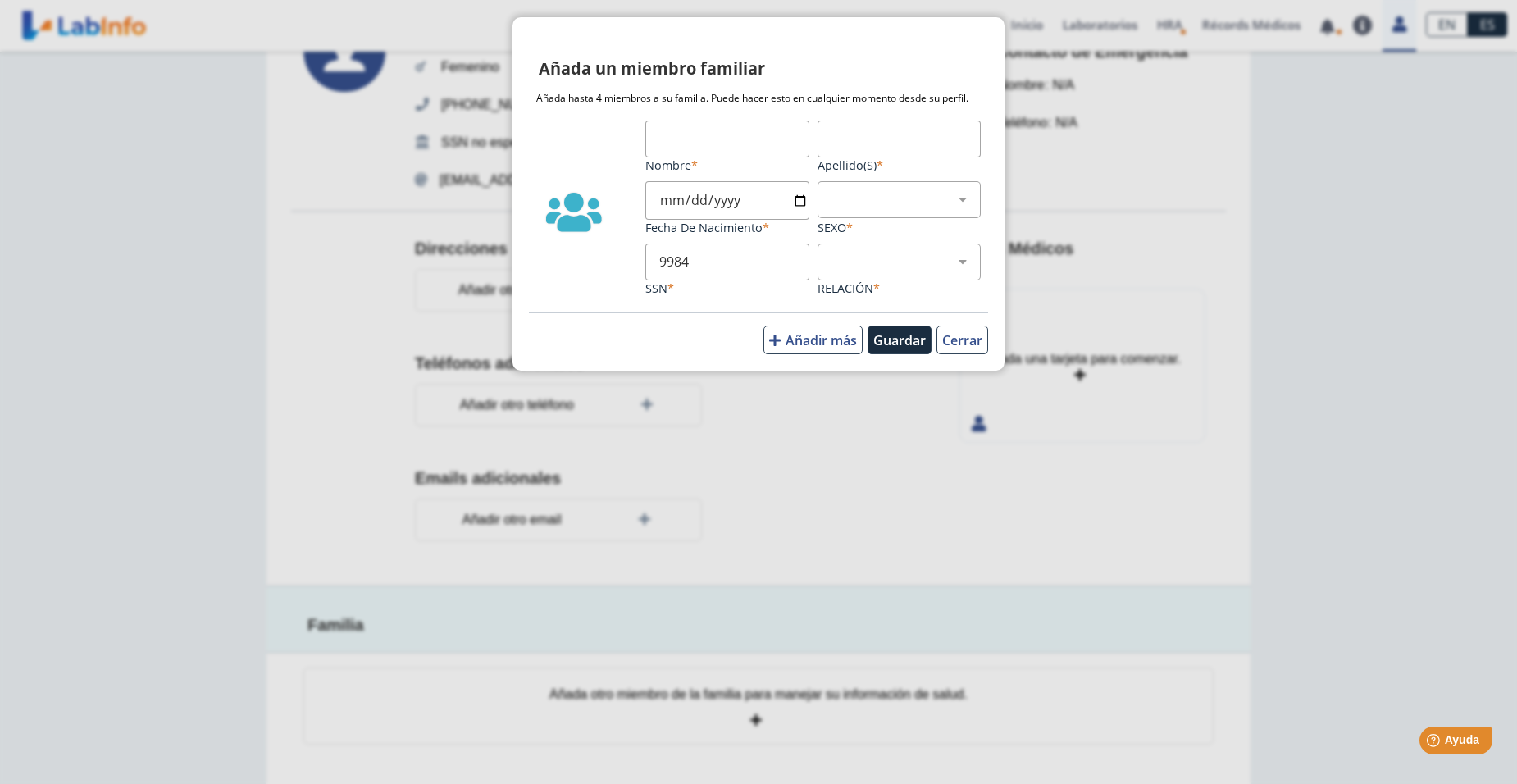
click at [676, 280] on label "SSN" at bounding box center [727, 288] width 164 height 15
click at [676, 280] on input "9984" at bounding box center [727, 262] width 164 height 37
drag, startPoint x: 699, startPoint y: 262, endPoint x: 606, endPoint y: 262, distance: 93.0
click at [606, 262] on div "Nombre Apellido(s) Fecha de Nacimiento Masculino Femenino Sexo 9984 SSN Hijo Pa…" at bounding box center [758, 212] width 444 height 184
click at [939, 336] on button "Cerrar" at bounding box center [962, 340] width 52 height 29
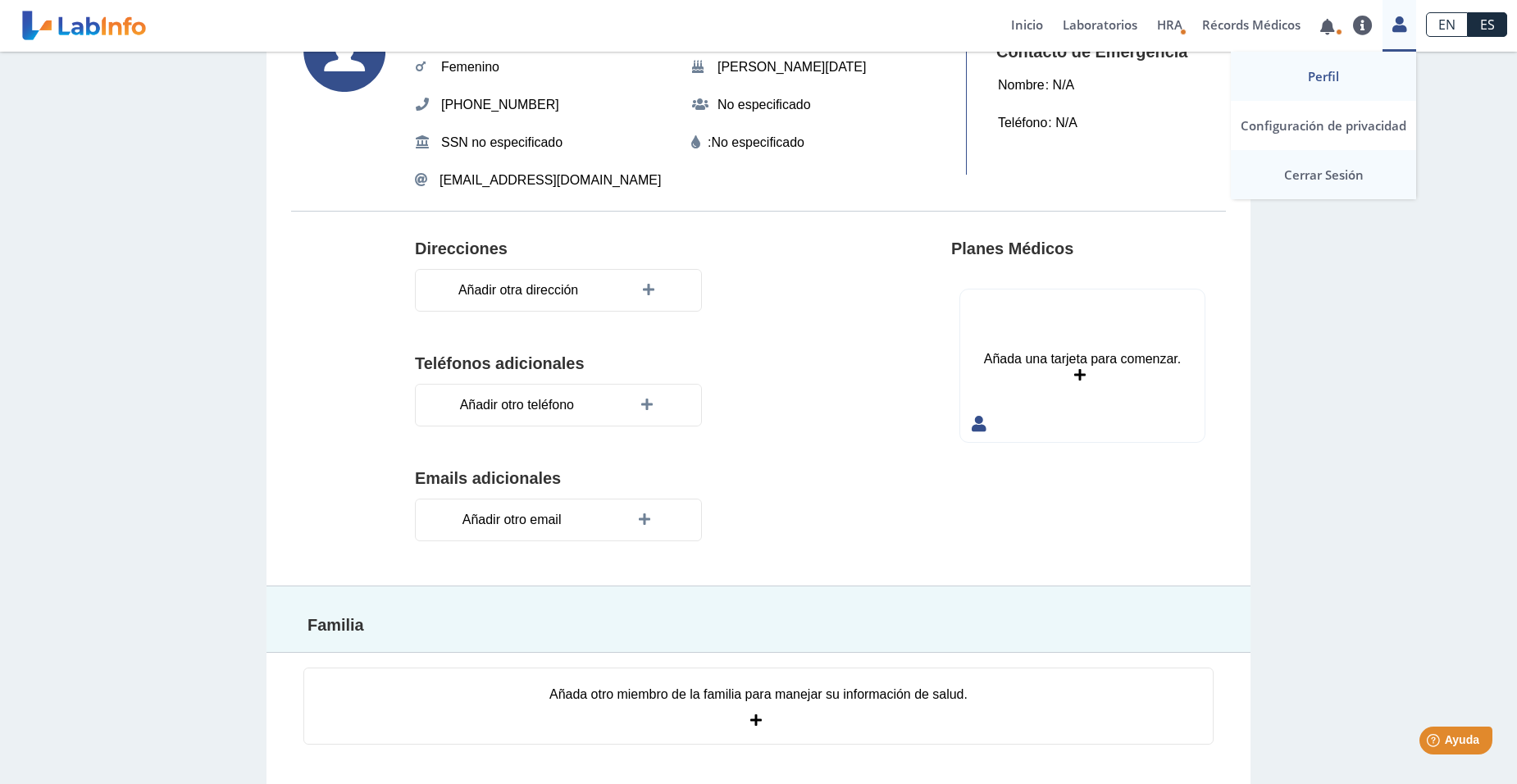
click at [1343, 173] on link "Cerrar Sesión" at bounding box center [1323, 175] width 185 height 49
